Goal: Check status: Check status

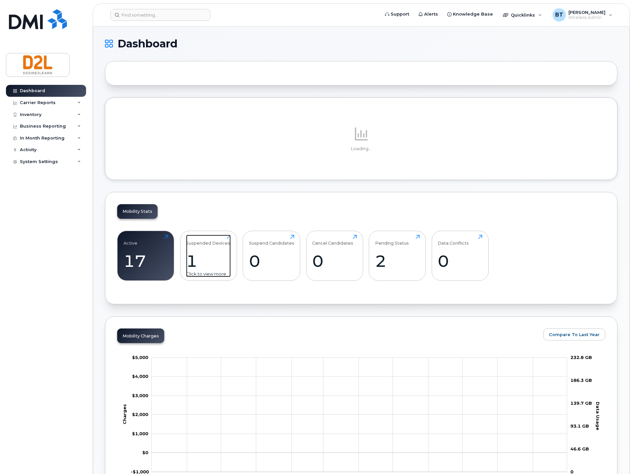
drag, startPoint x: 209, startPoint y: 253, endPoint x: 200, endPoint y: 265, distance: 14.8
click at [209, 253] on div "1" at bounding box center [208, 261] width 45 height 20
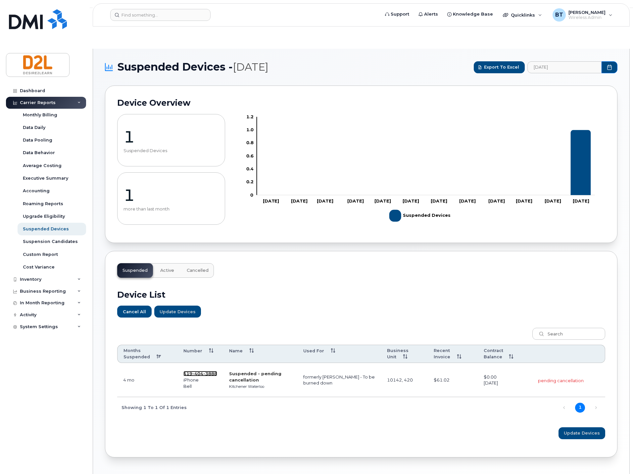
click at [193, 371] on span "404" at bounding box center [197, 373] width 11 height 5
click at [593, 16] on span "Wireless Admin" at bounding box center [587, 17] width 37 height 5
click at [548, 68] on div "Sign out" at bounding box center [568, 68] width 95 height 12
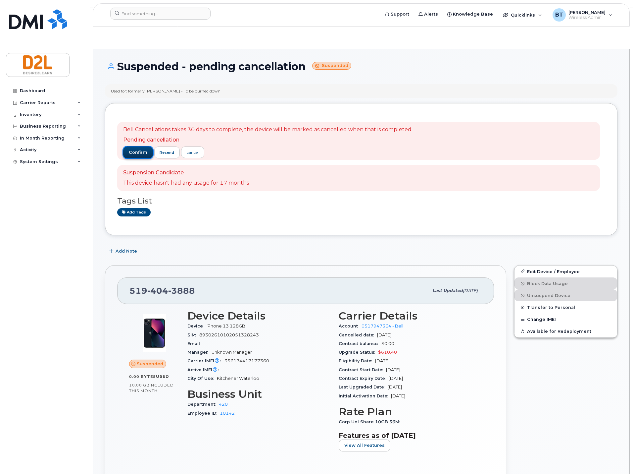
click at [142, 149] on span "confirm" at bounding box center [138, 152] width 19 height 6
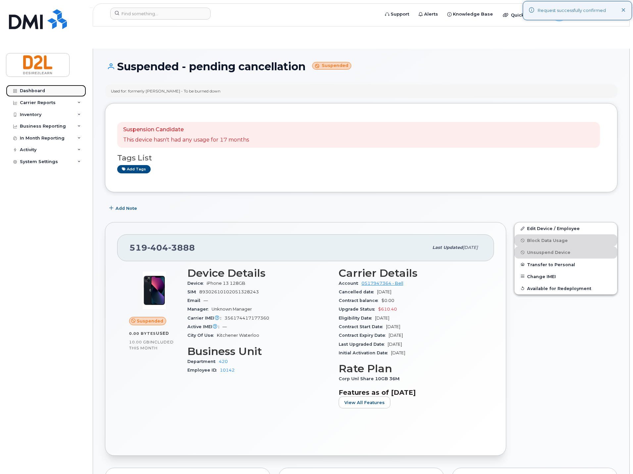
click at [25, 92] on div "Dashboard" at bounding box center [32, 90] width 25 height 5
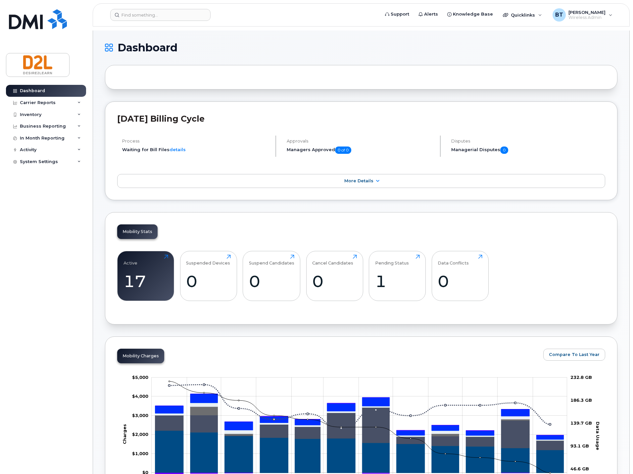
scroll to position [88, 0]
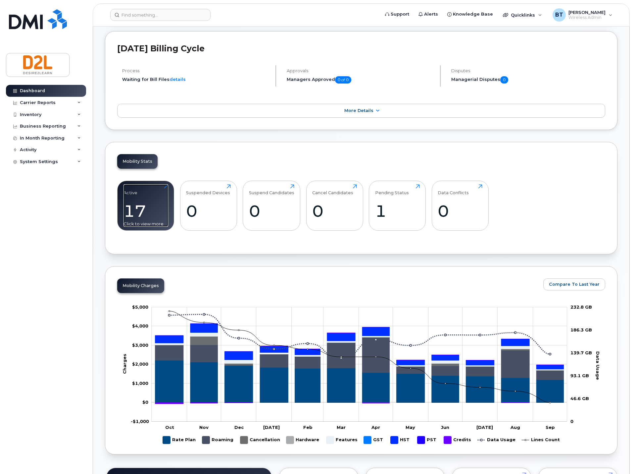
click at [146, 201] on div "17" at bounding box center [146, 211] width 45 height 20
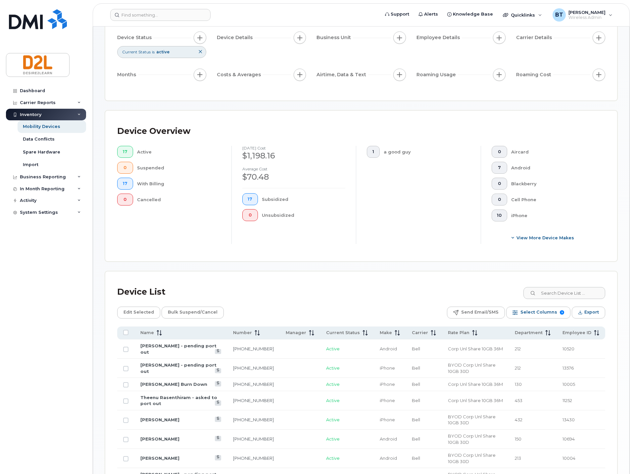
scroll to position [177, 0]
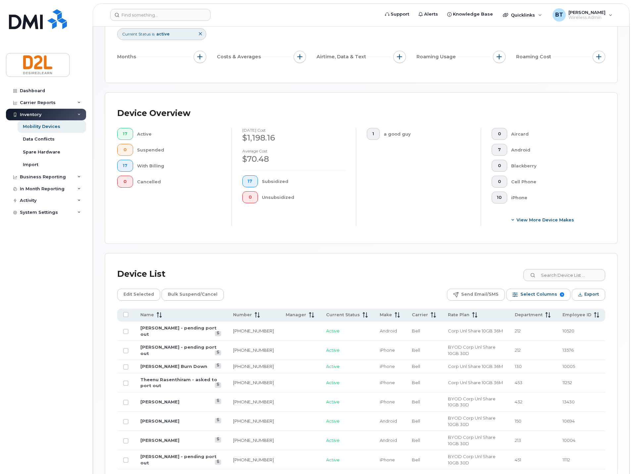
scroll to position [17, 0]
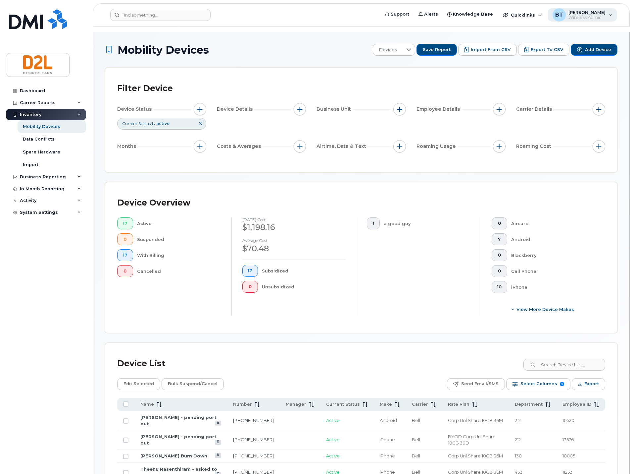
click at [578, 18] on span "Wireless Admin" at bounding box center [587, 17] width 37 height 5
click at [552, 68] on div "Sign out" at bounding box center [568, 68] width 95 height 12
